Goal: Task Accomplishment & Management: Use online tool/utility

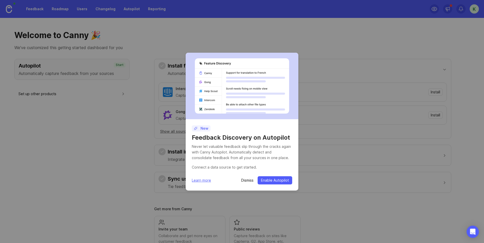
click at [299, 35] on div "New Feedback Discovery on Autopilot Never let valuable feedback slip through th…" at bounding box center [242, 121] width 484 height 243
click at [243, 182] on p "Dismiss" at bounding box center [247, 180] width 12 height 5
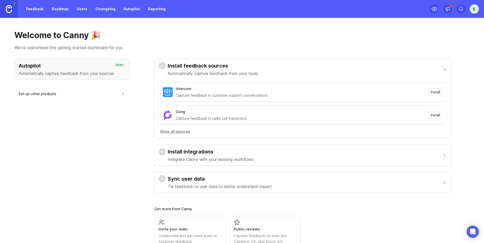
click at [78, 7] on link "Users" at bounding box center [82, 8] width 17 height 9
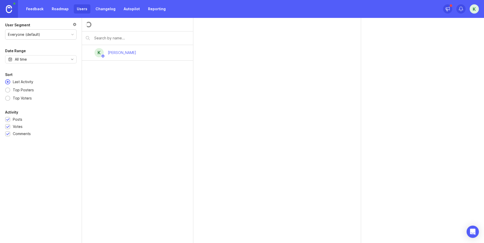
click at [65, 8] on link "Roadmap" at bounding box center [60, 8] width 23 height 9
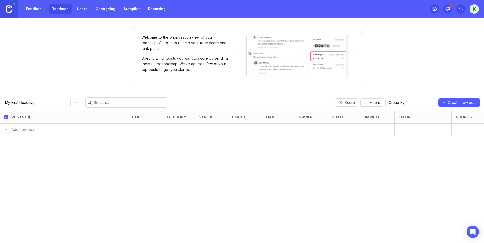
click at [62, 101] on icon "toggle icon" at bounding box center [66, 103] width 8 height 4
click at [56, 71] on div "Welcome to the prioritization view of your roadmap! Our goal is to help your te…" at bounding box center [242, 130] width 484 height 225
click at [80, 10] on link "Users" at bounding box center [82, 8] width 17 height 9
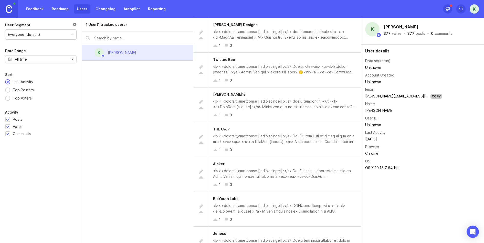
click at [32, 9] on link "Feedback" at bounding box center [35, 8] width 24 height 9
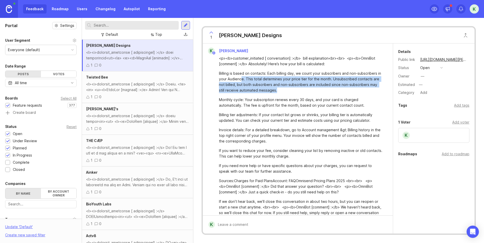
drag, startPoint x: 297, startPoint y: 89, endPoint x: 240, endPoint y: 81, distance: 57.2
click at [240, 81] on div "Billing is based on contacts: Each billing day, we count your subscribers and n…" at bounding box center [301, 82] width 164 height 23
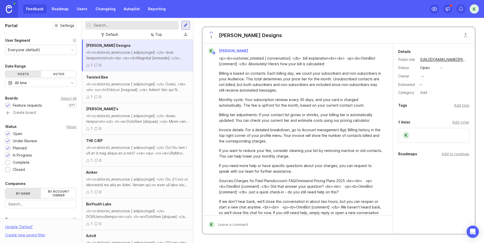
click at [241, 79] on div "Billing is based on contacts: Each billing day, we count your subscribers and n…" at bounding box center [301, 82] width 164 height 23
click at [251, 79] on div "Billing is based on contacts: Each billing day, we count your subscribers and n…" at bounding box center [301, 82] width 164 height 23
click at [71, 13] on div "Feedback Roadmap Users Changelog Autopilot Reporting" at bounding box center [96, 8] width 146 height 9
click at [62, 10] on link "Roadmap" at bounding box center [60, 8] width 23 height 9
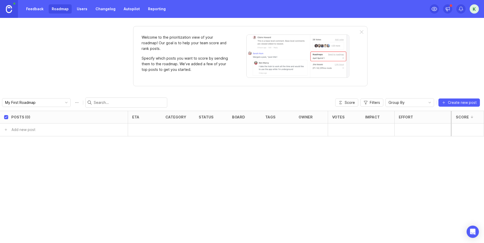
click at [127, 5] on link "Autopilot" at bounding box center [132, 8] width 22 height 9
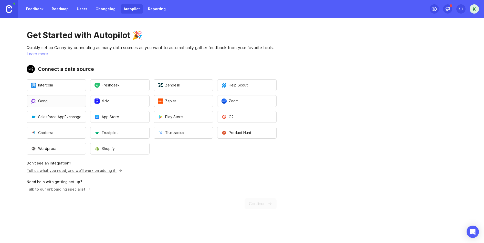
click at [66, 100] on button "Gong" at bounding box center [56, 101] width 59 height 12
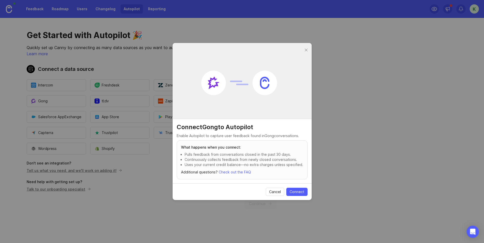
click at [304, 47] on div at bounding box center [306, 50] width 6 height 6
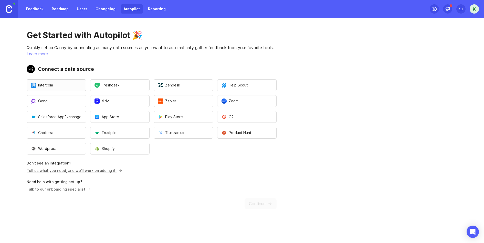
click at [70, 83] on button "Intercom" at bounding box center [56, 85] width 59 height 12
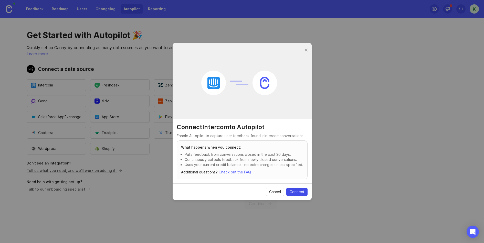
click at [294, 196] on button "Connect" at bounding box center [296, 192] width 21 height 8
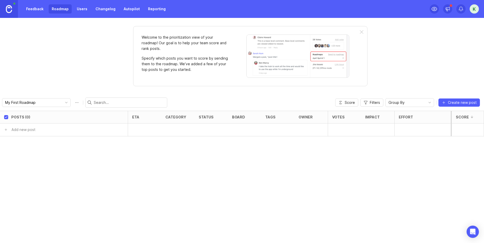
click at [127, 7] on link "Autopilot" at bounding box center [132, 8] width 22 height 9
click at [11, 5] on img at bounding box center [9, 9] width 6 height 8
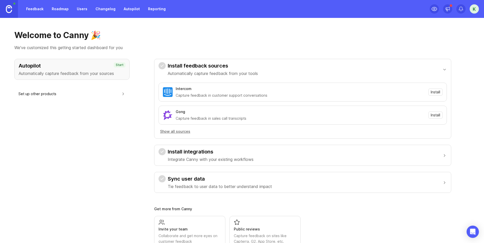
scroll to position [16, 0]
